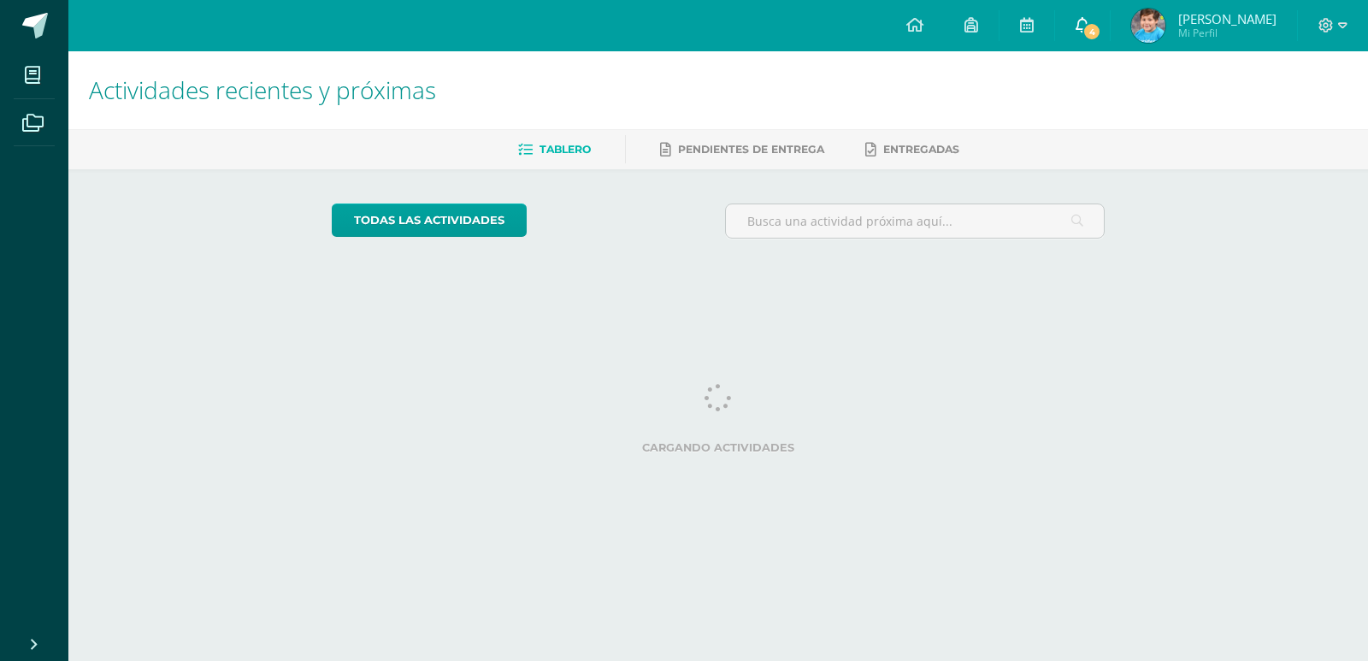
click at [1093, 27] on span "4" at bounding box center [1092, 31] width 19 height 19
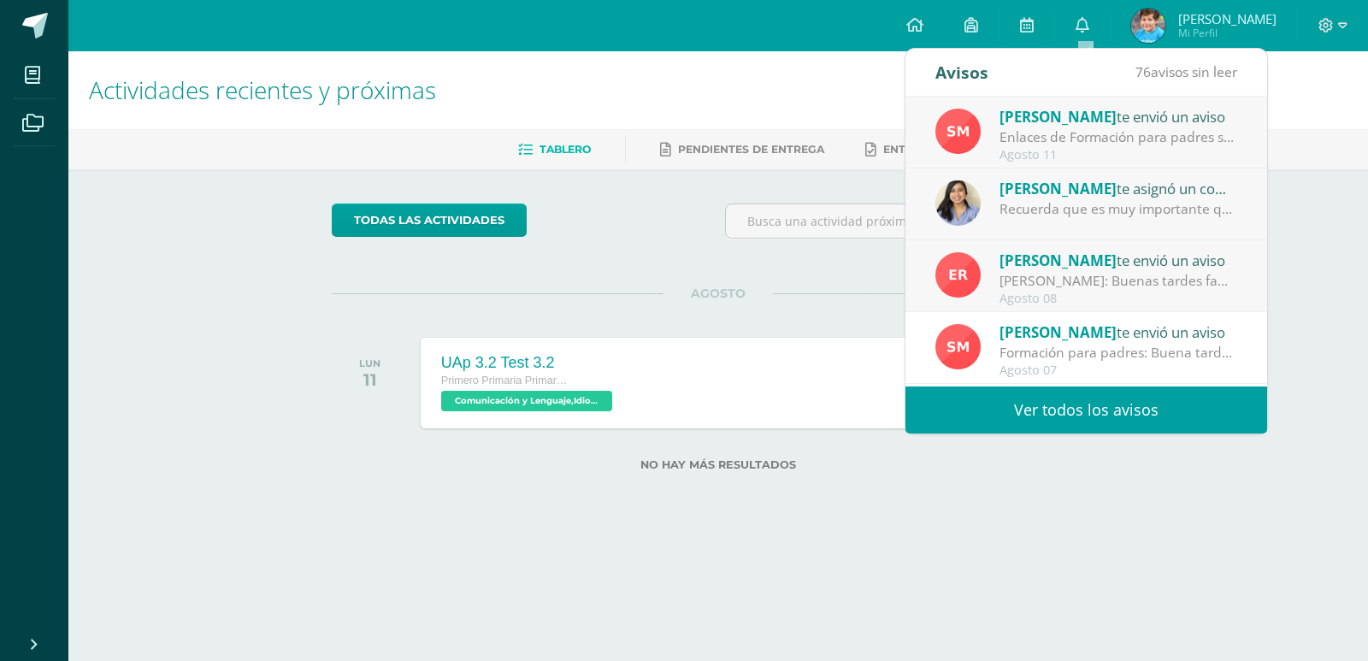
scroll to position [89, 0]
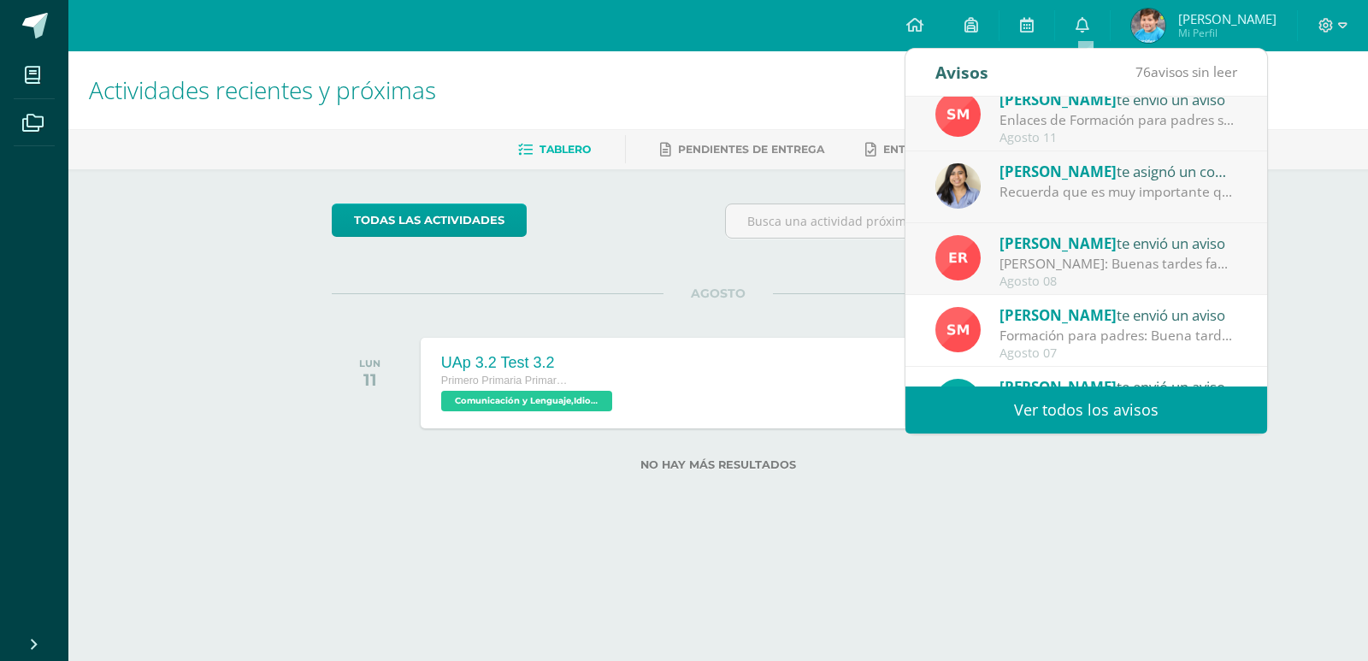
click at [1166, 198] on div "Recuerda que es muy importante que estudies, [DATE] hubo evaluación." at bounding box center [1119, 192] width 238 height 20
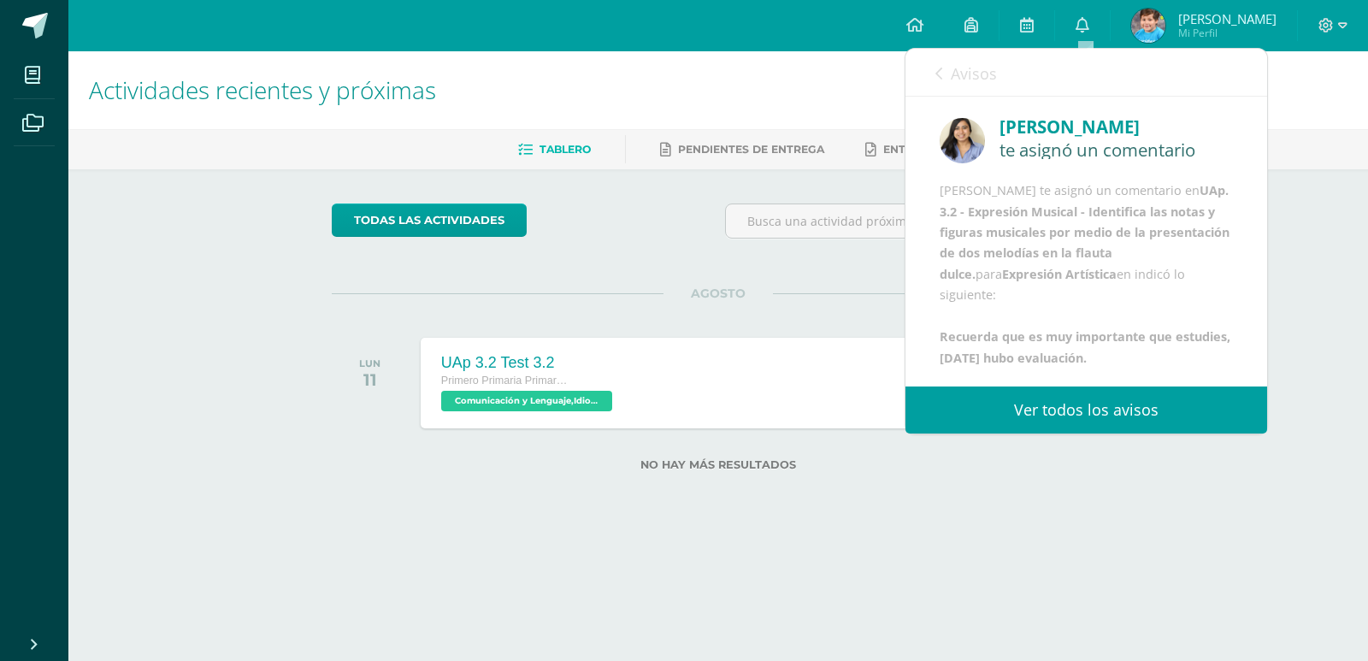
scroll to position [0, 0]
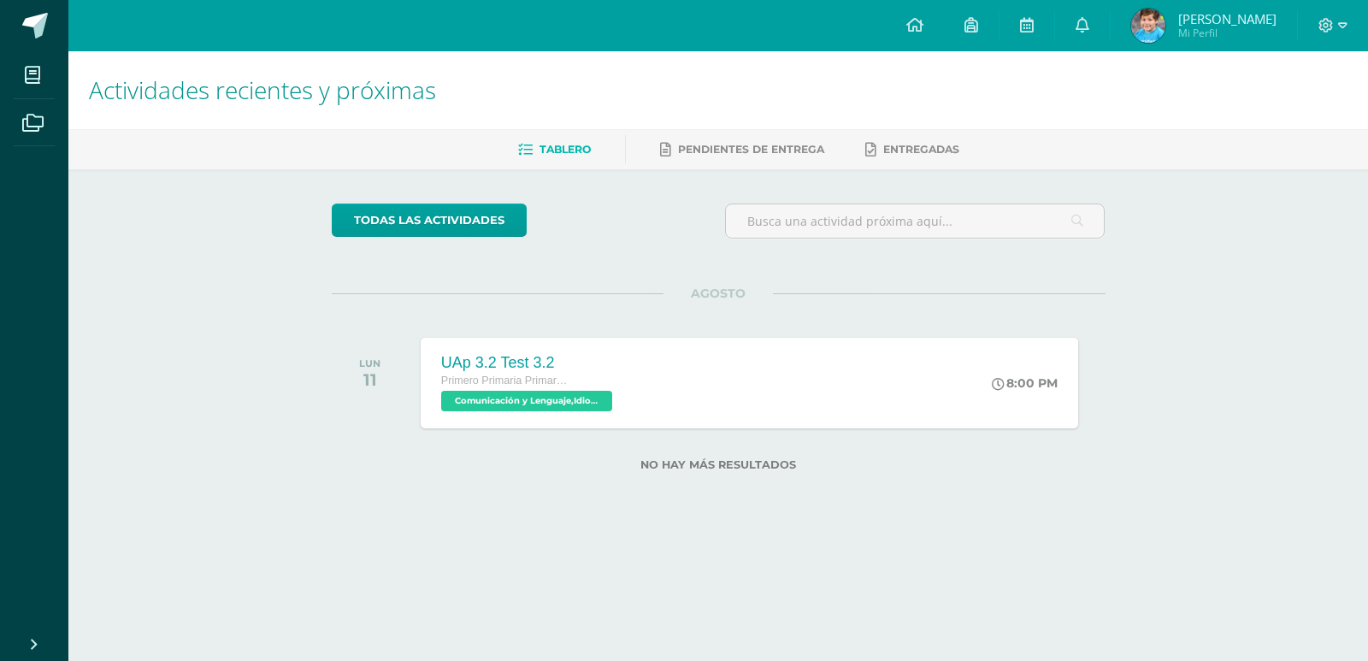
drag, startPoint x: 1272, startPoint y: 140, endPoint x: 1272, endPoint y: 151, distance: 10.3
click at [1272, 151] on ul "Tablero Pendientes de entrega Entregadas" at bounding box center [739, 149] width 1300 height 28
click at [1067, 22] on link "0" at bounding box center [1082, 25] width 55 height 51
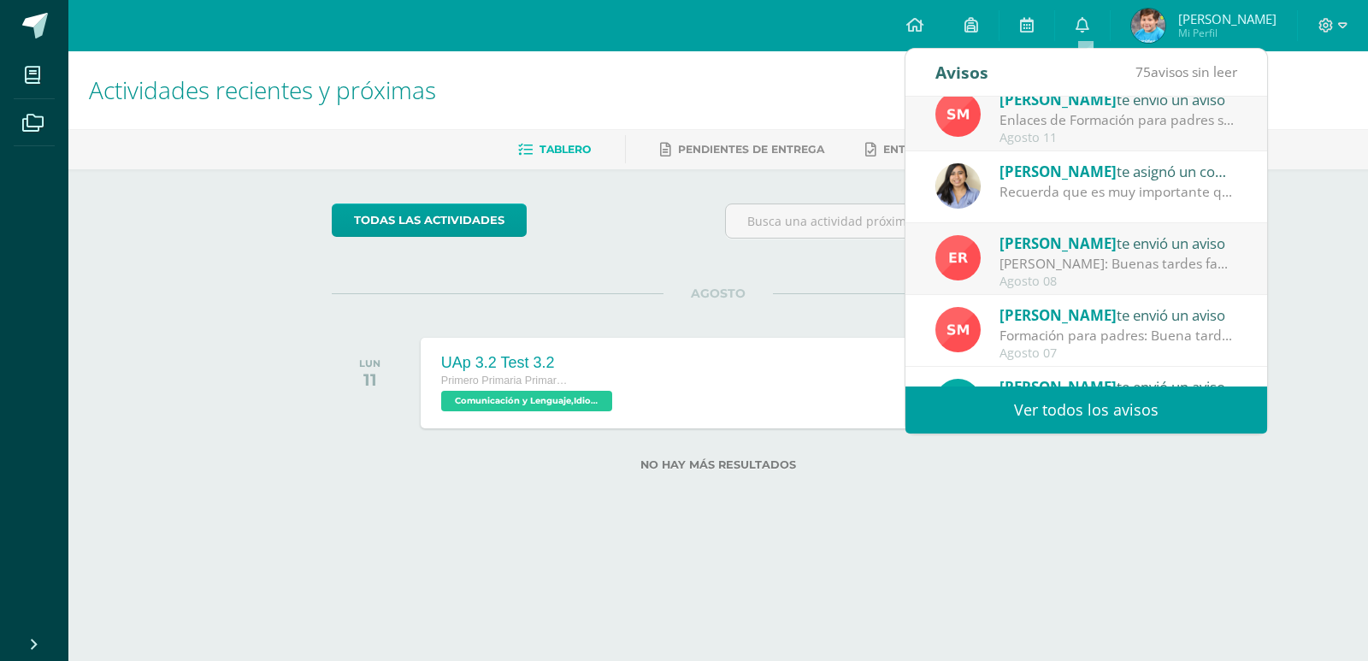
click at [1177, 198] on div "Recuerda que es muy importante que estudies, [DATE] hubo evaluación." at bounding box center [1119, 192] width 238 height 20
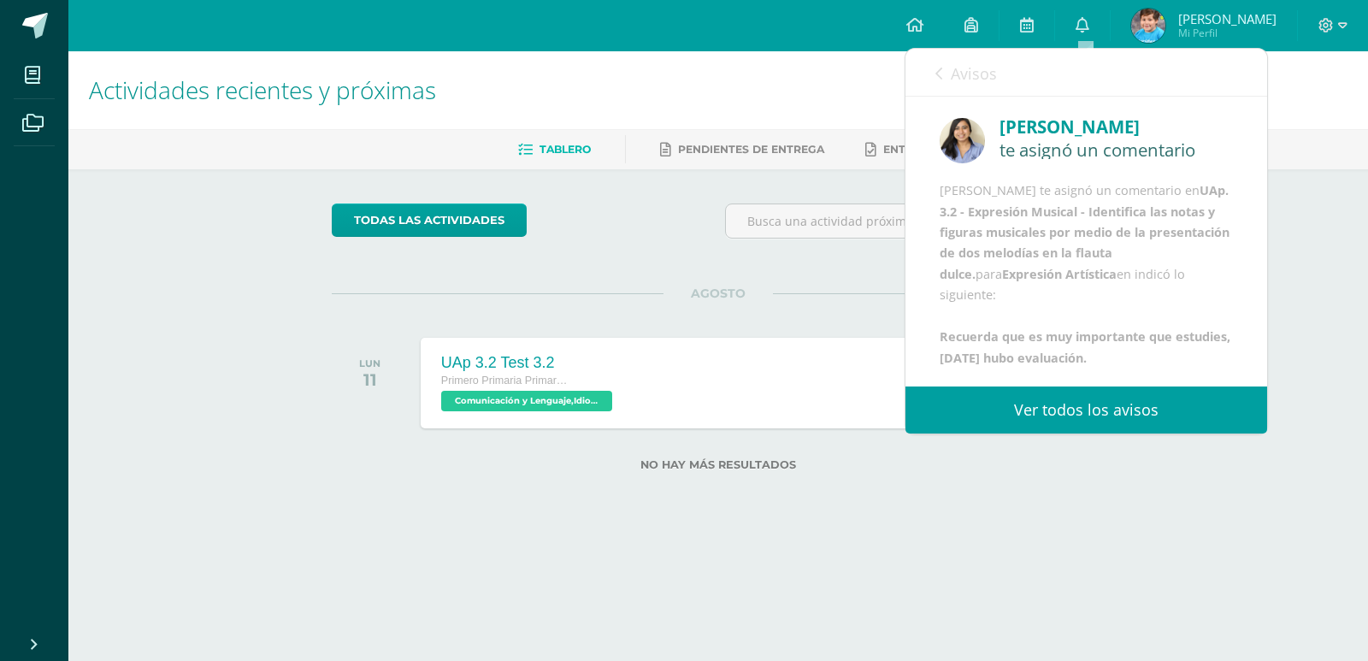
click at [946, 64] on link "Avisos" at bounding box center [967, 73] width 62 height 49
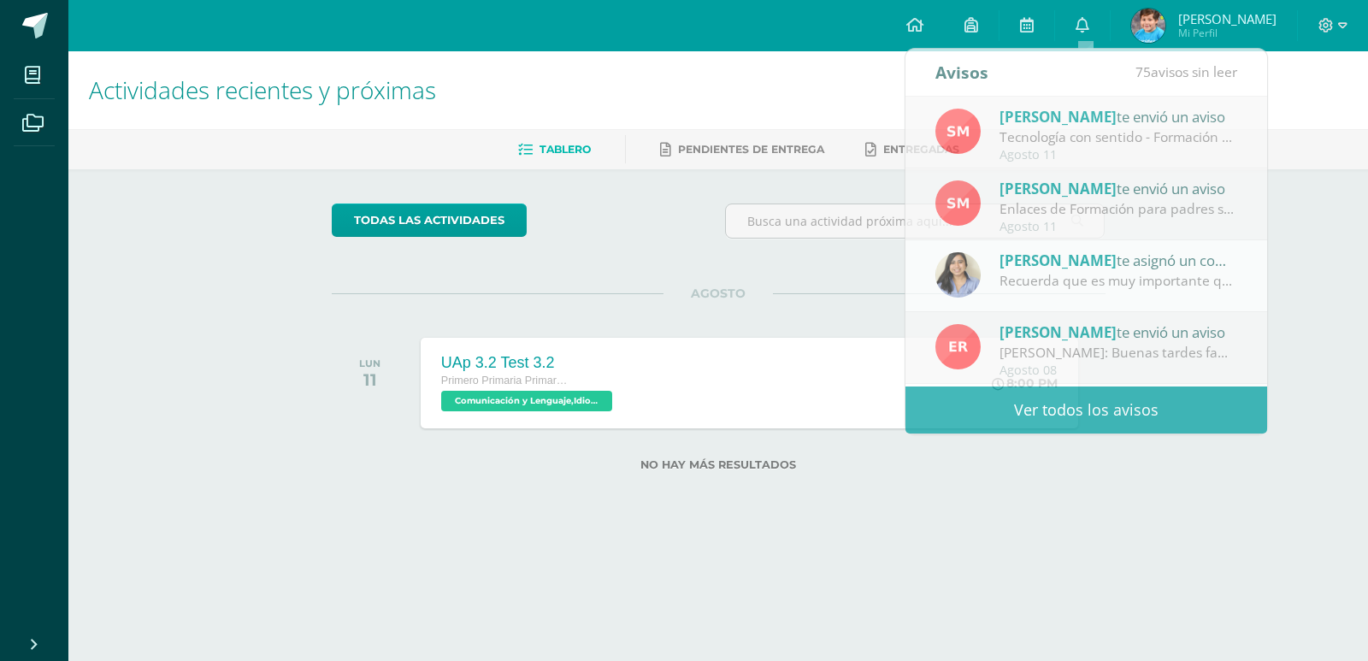
click at [1141, 3] on link "[PERSON_NAME] Mi Perfil" at bounding box center [1204, 25] width 186 height 51
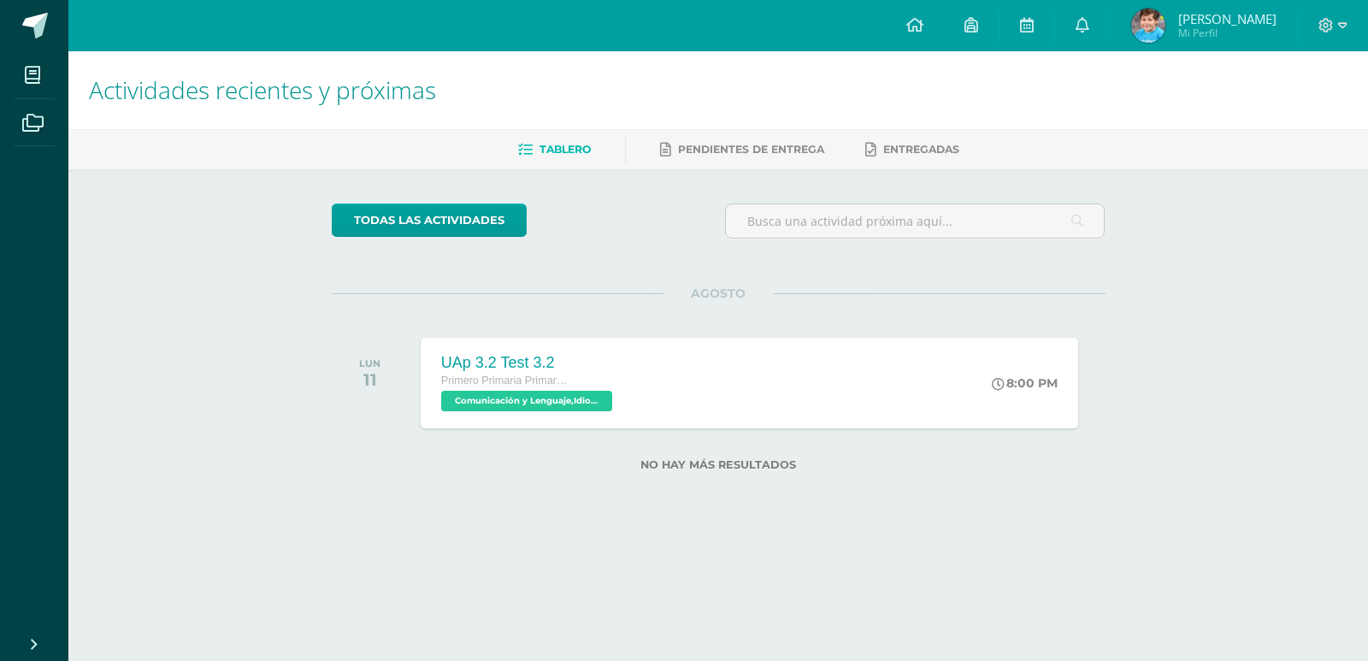
click at [1136, 23] on img at bounding box center [1148, 26] width 34 height 34
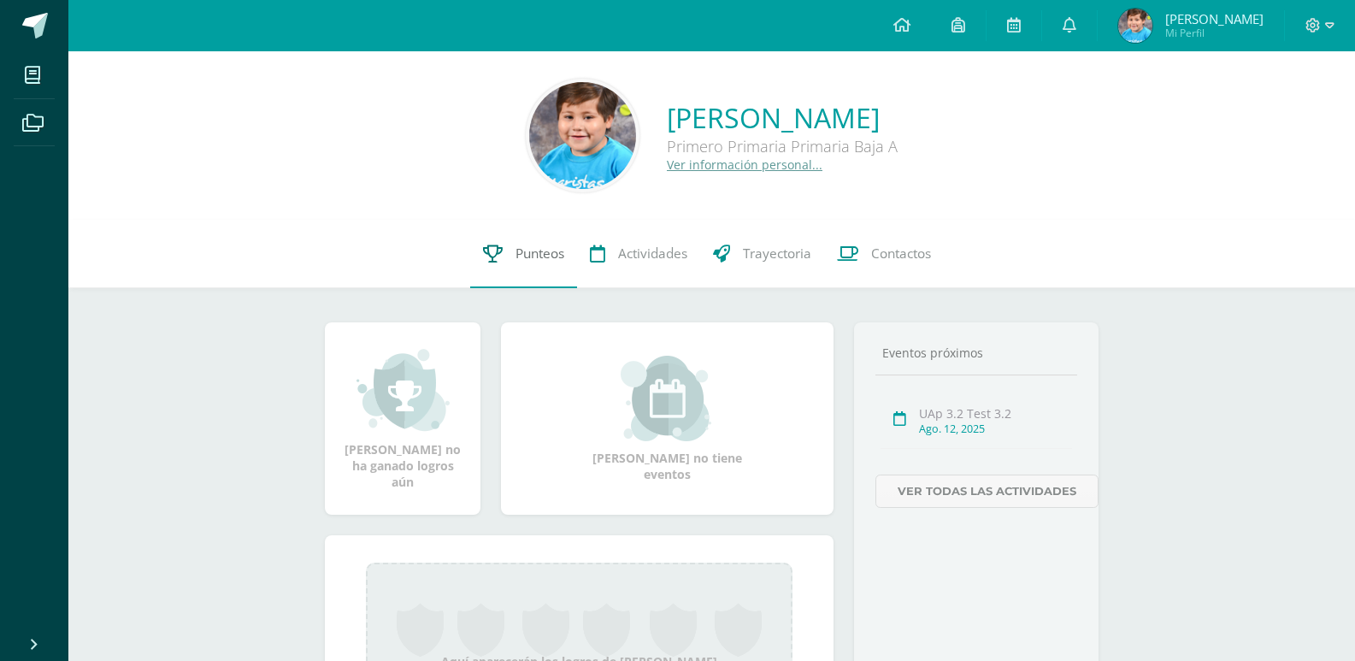
click at [524, 266] on link "Punteos" at bounding box center [523, 254] width 107 height 68
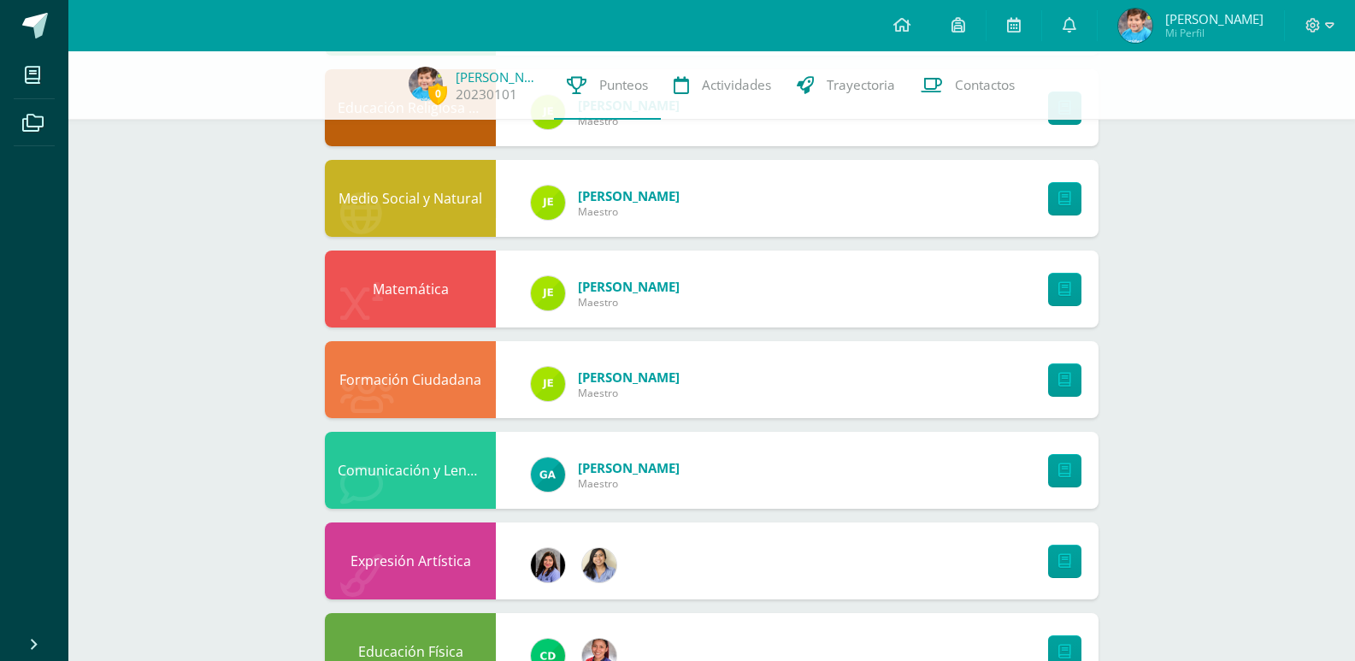
scroll to position [353, 0]
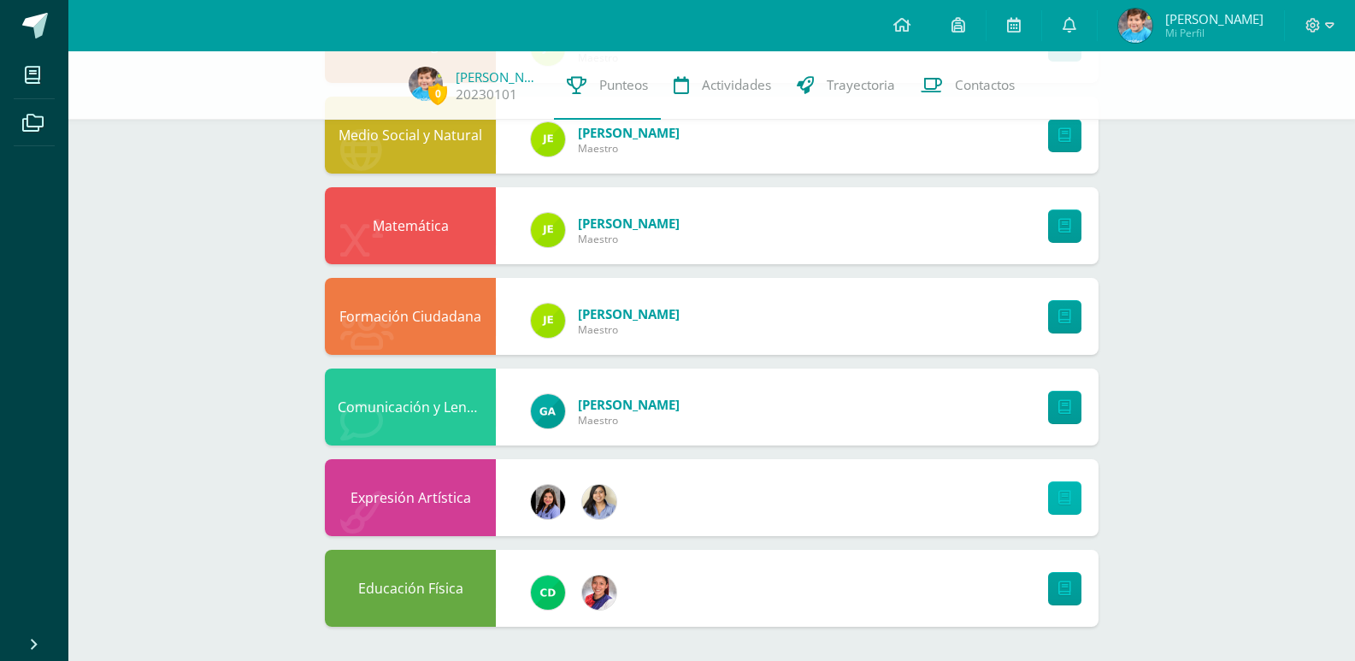
click at [1081, 500] on link at bounding box center [1064, 497] width 33 height 33
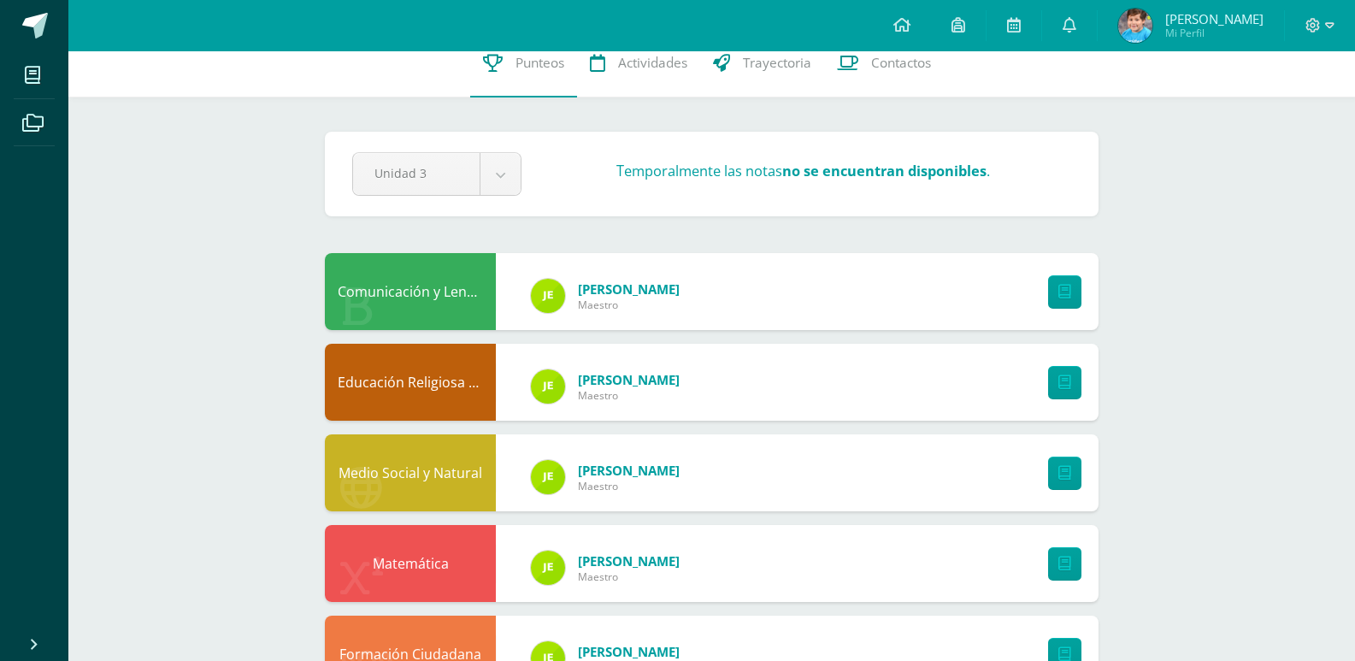
scroll to position [0, 0]
